Goal: Task Accomplishment & Management: Use online tool/utility

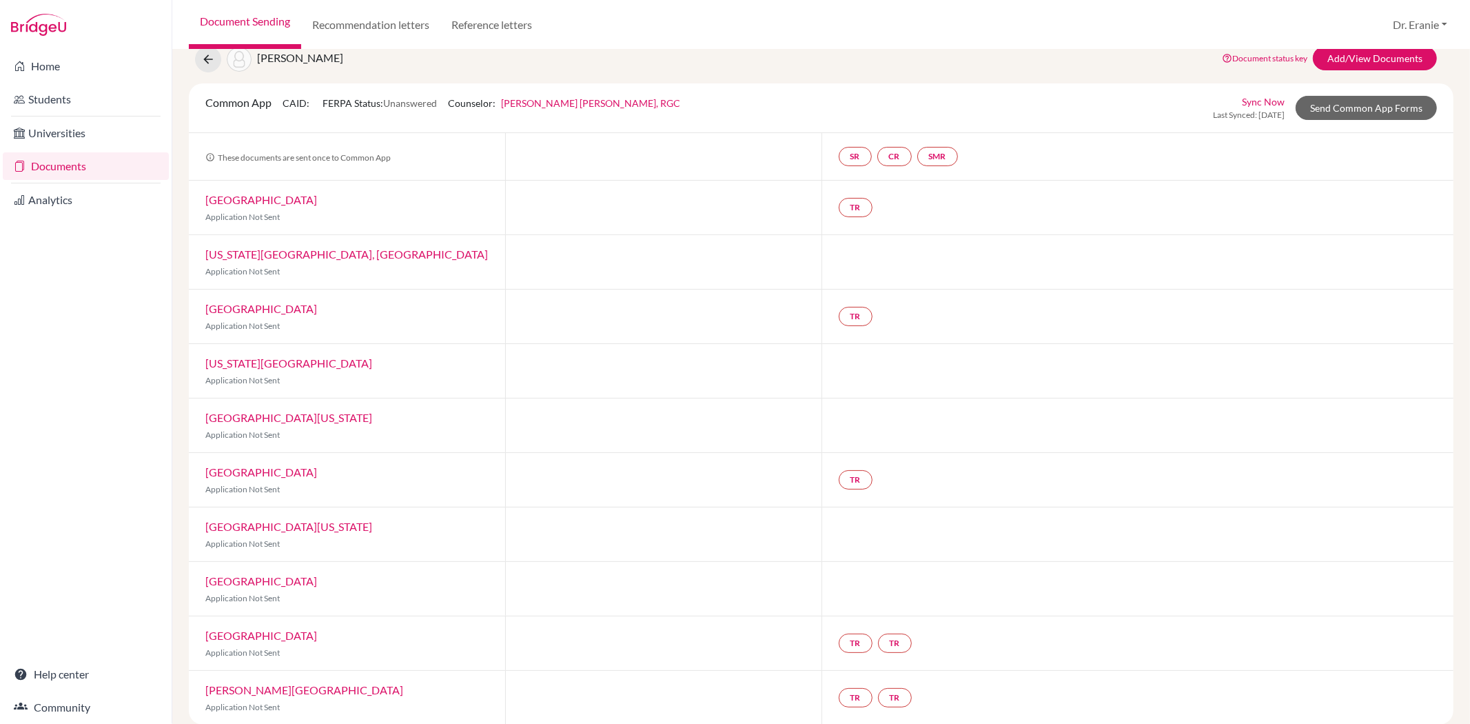
scroll to position [54, 0]
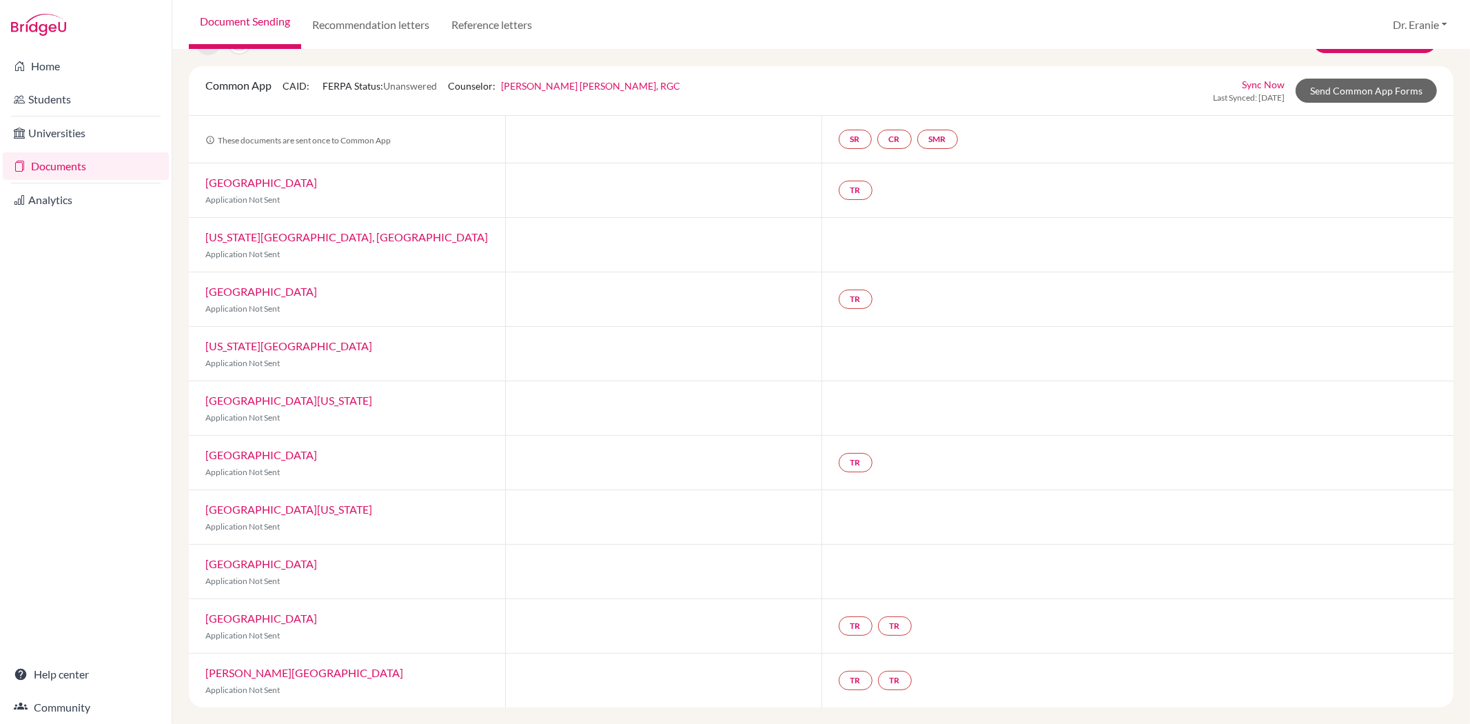
click at [1253, 81] on link "Sync Now" at bounding box center [1263, 84] width 43 height 14
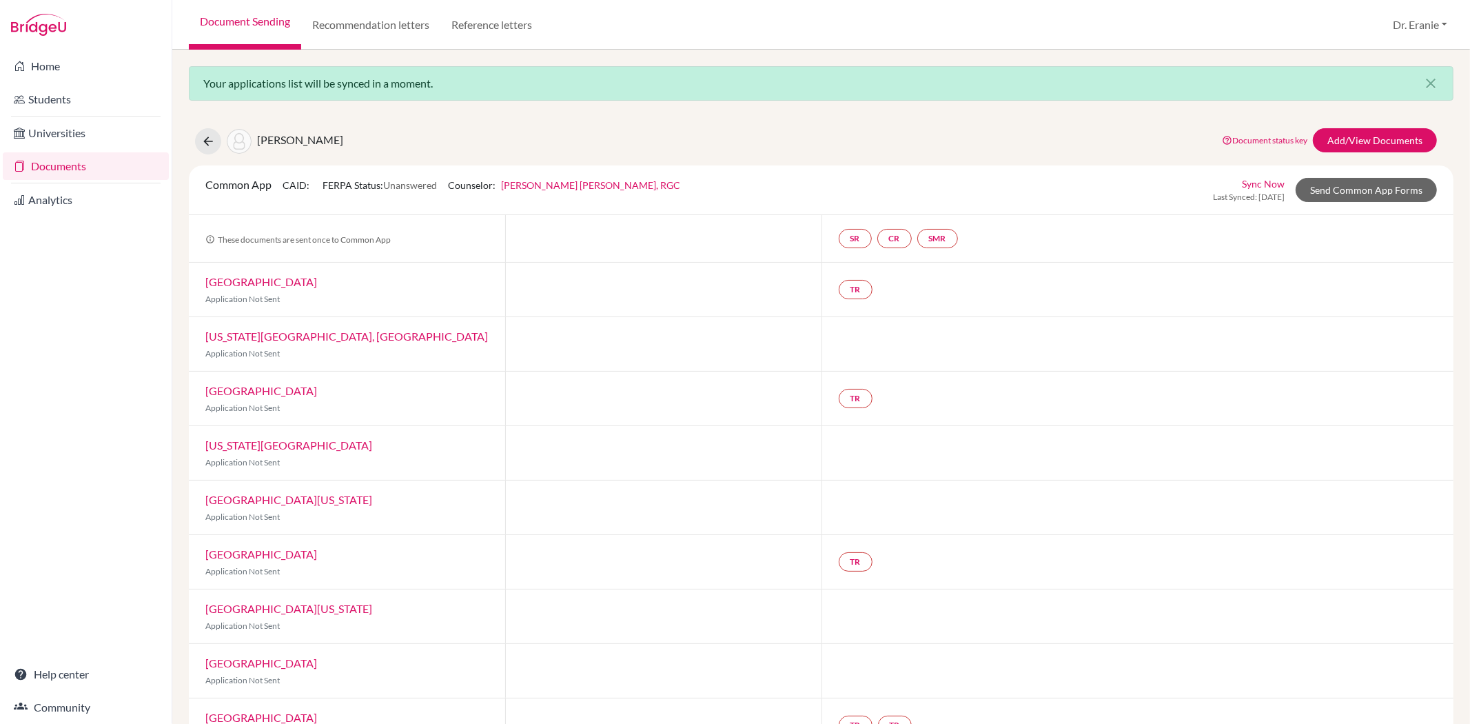
click at [1242, 186] on link "Sync Now" at bounding box center [1263, 183] width 43 height 14
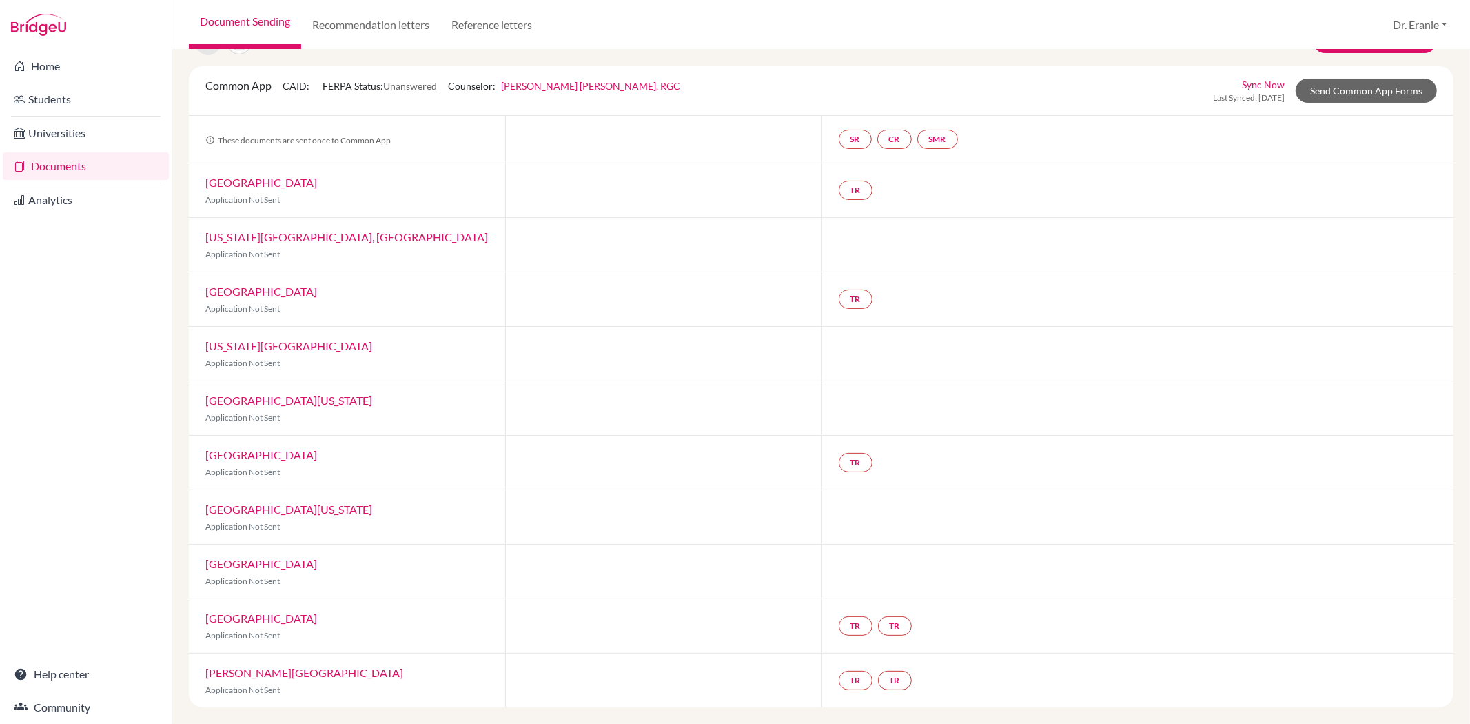
scroll to position [23, 0]
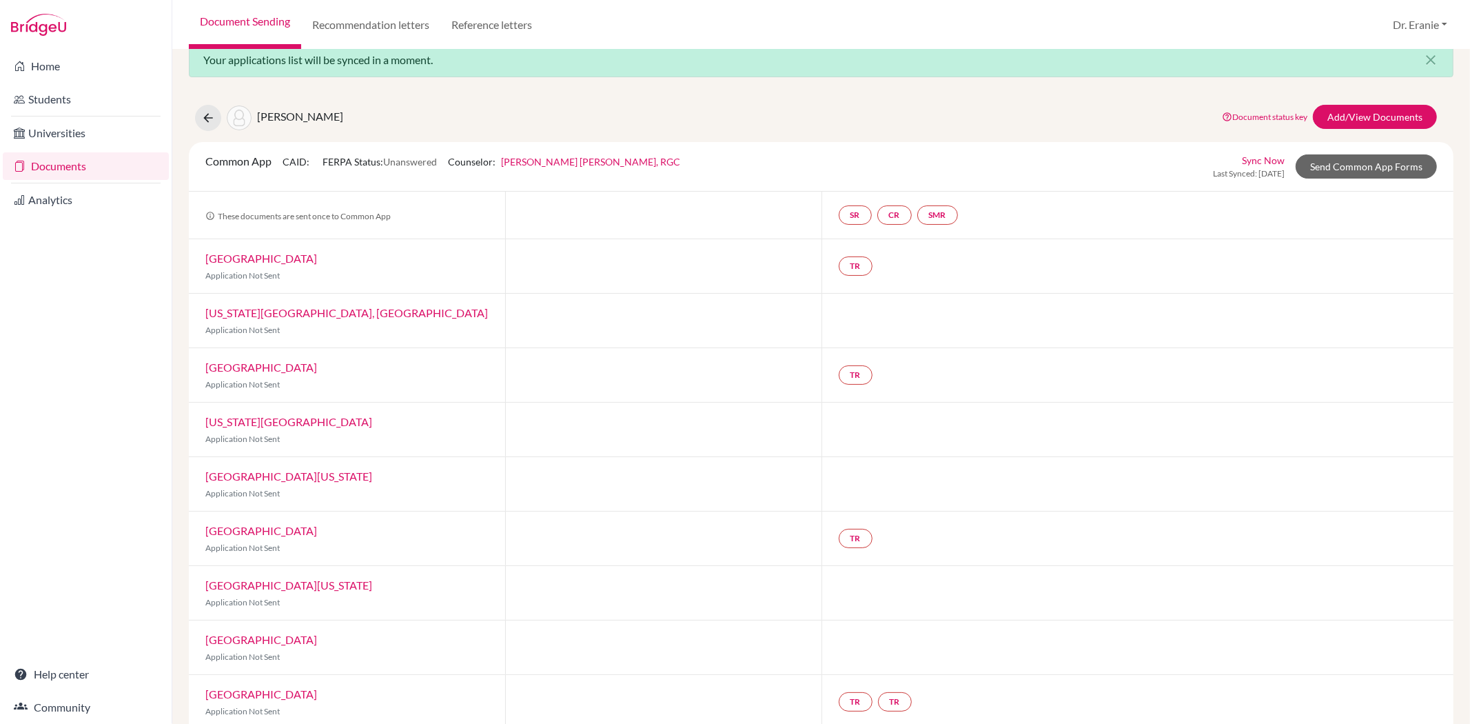
click at [557, 276] on div at bounding box center [663, 266] width 316 height 54
click at [574, 326] on div at bounding box center [663, 321] width 316 height 54
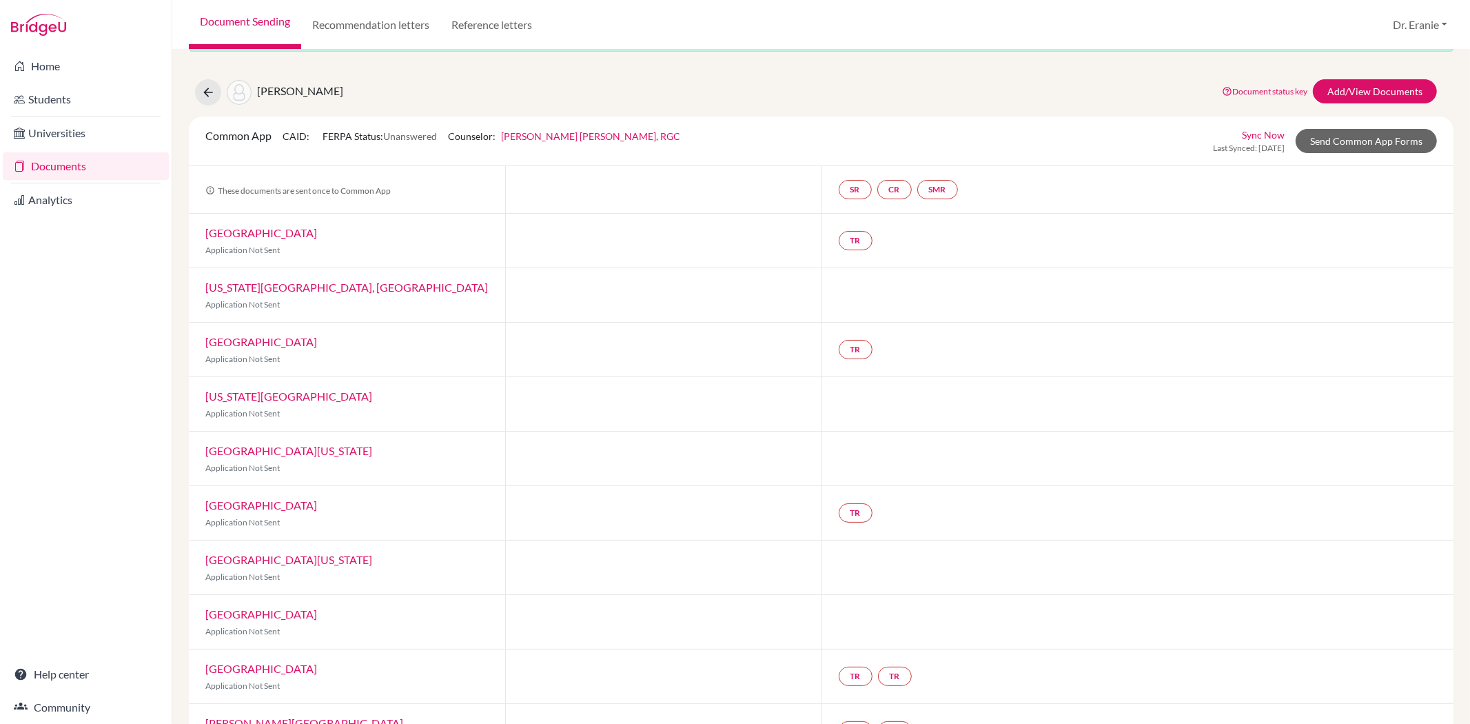
scroll to position [0, 0]
